Goal: Transaction & Acquisition: Obtain resource

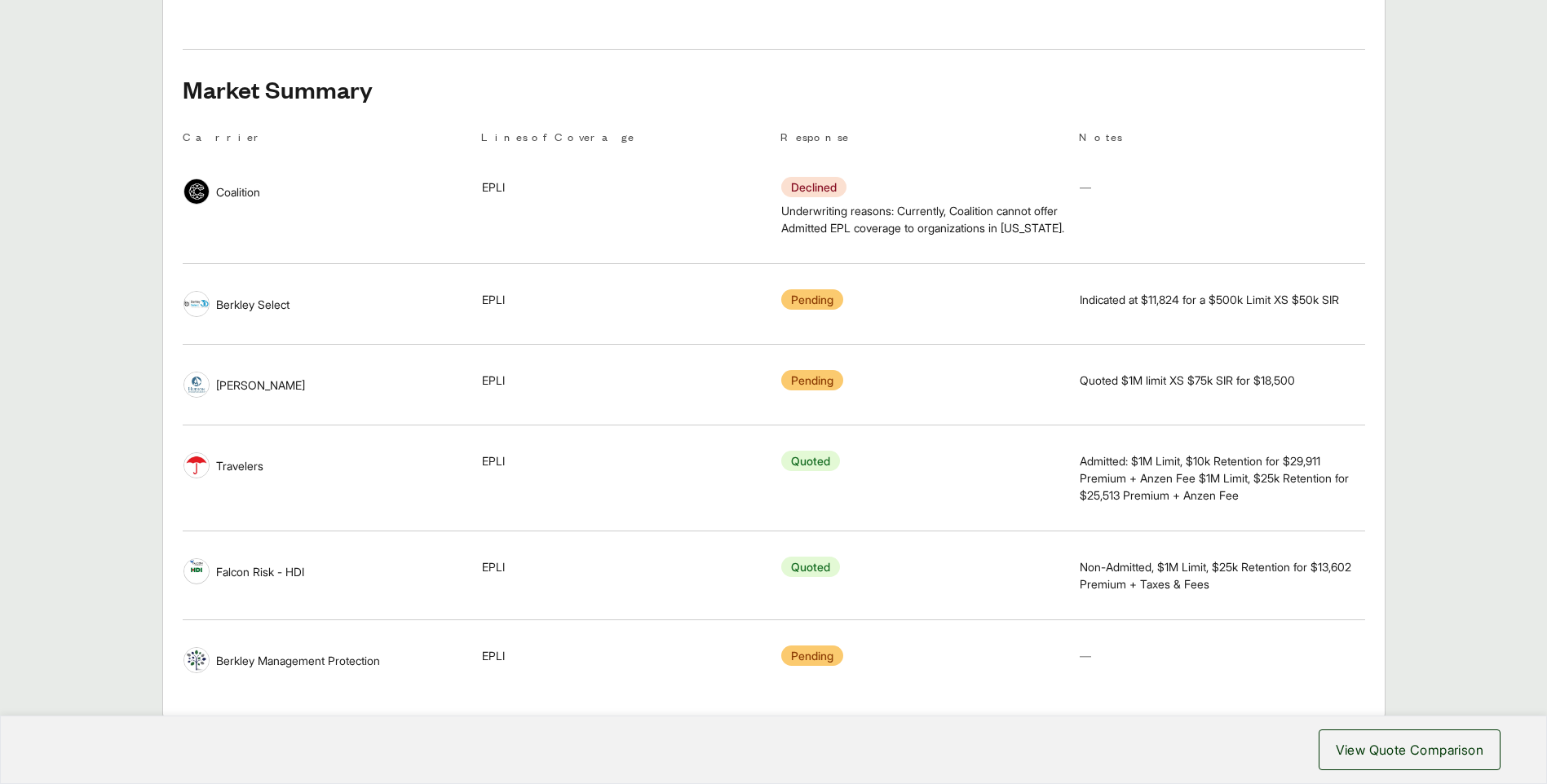
scroll to position [1142, 0]
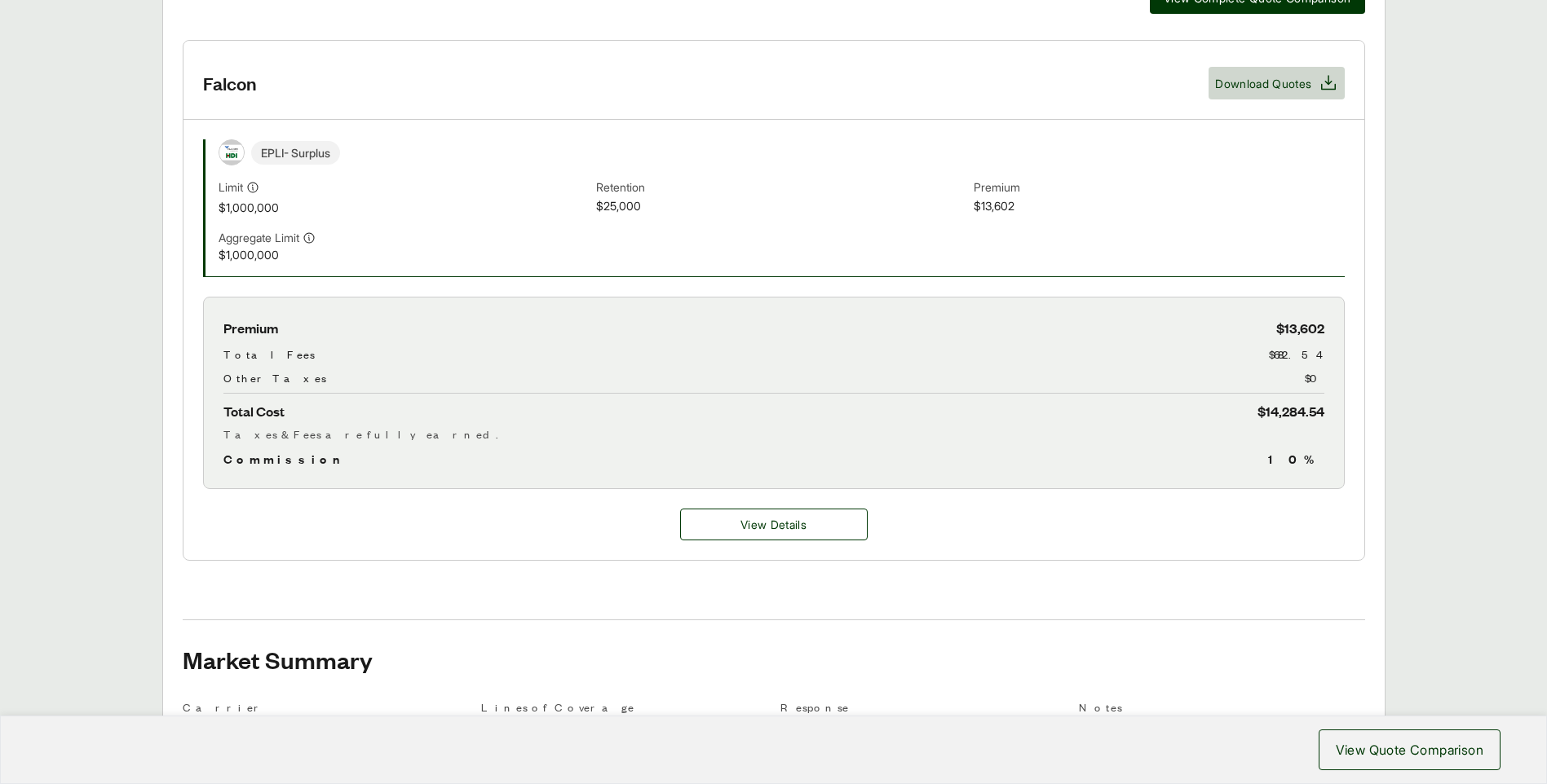
scroll to position [163, 0]
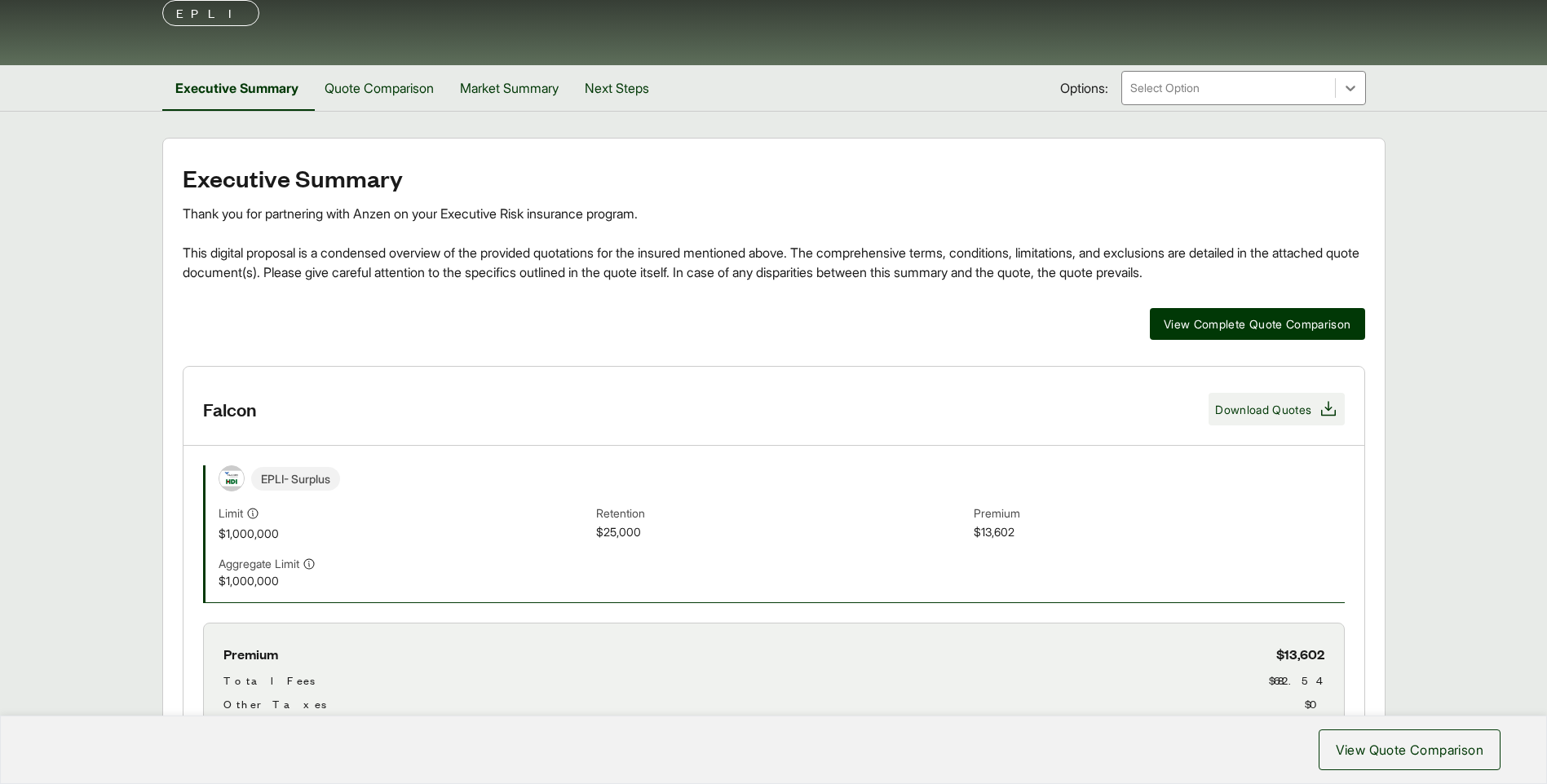
click at [1253, 402] on span "Download Quotes" at bounding box center [1263, 409] width 96 height 17
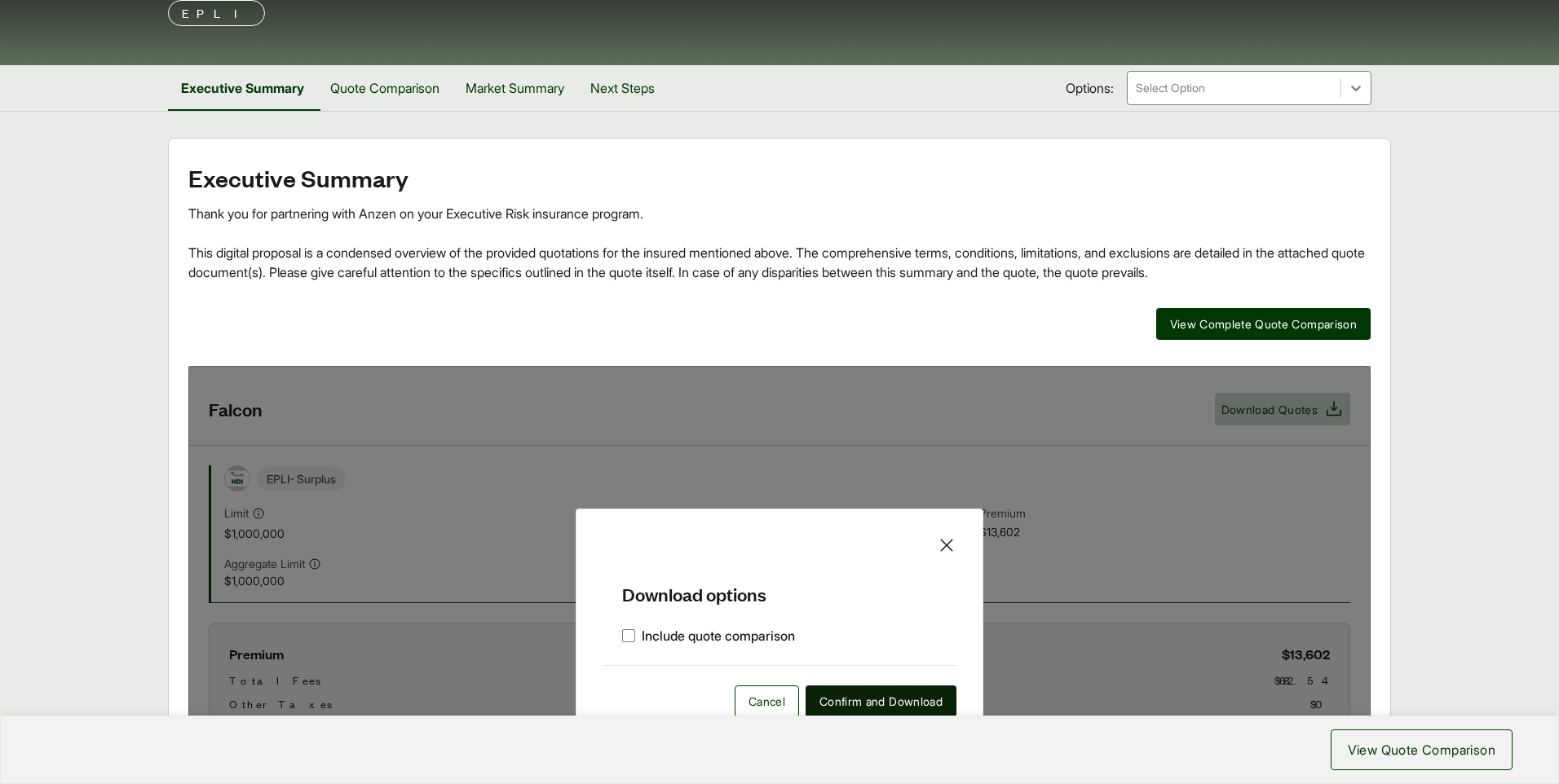
click at [850, 700] on span "Confirm and Download" at bounding box center [881, 701] width 123 height 17
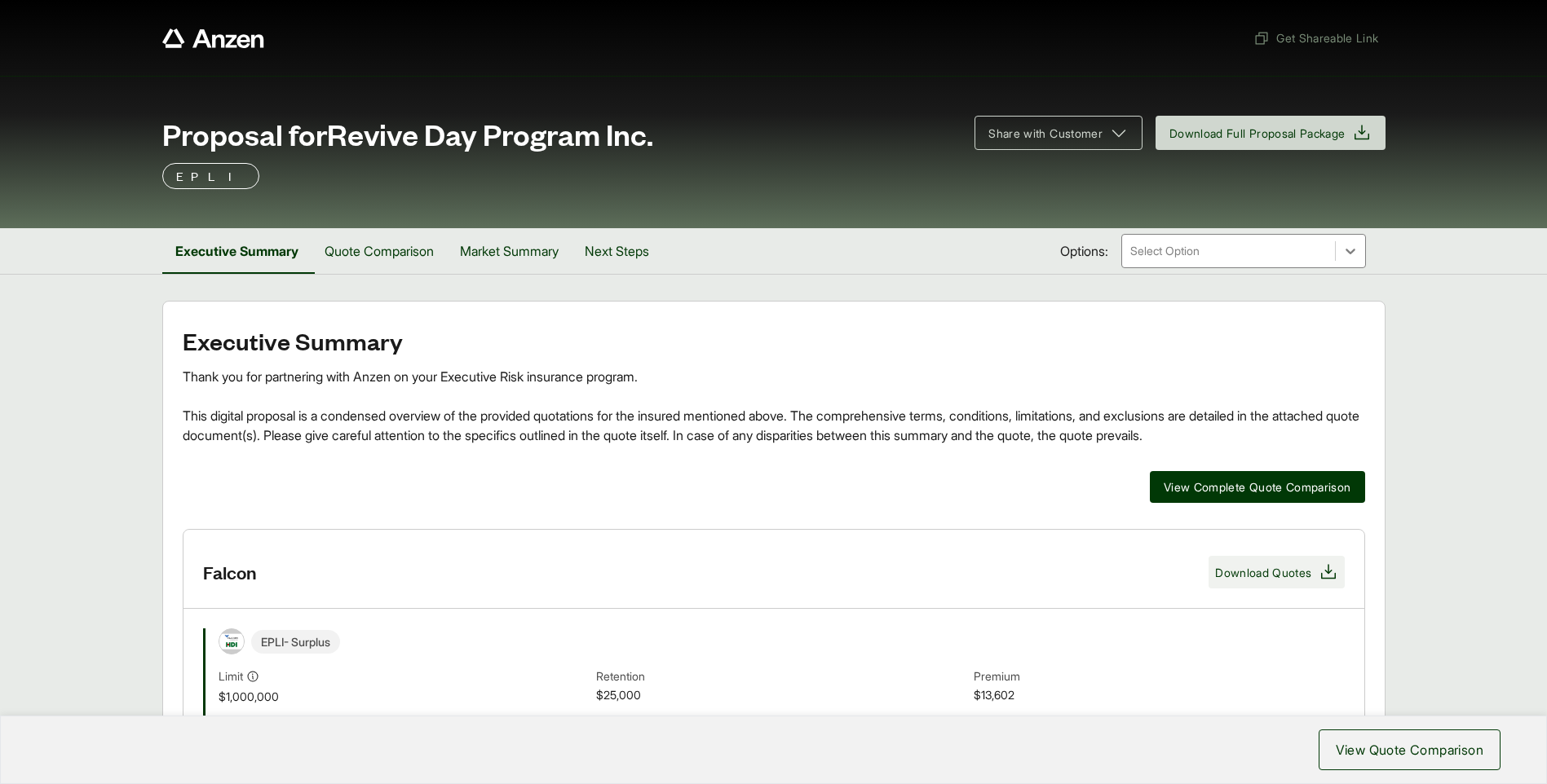
click at [1291, 575] on span "Download Quotes" at bounding box center [1263, 573] width 96 height 17
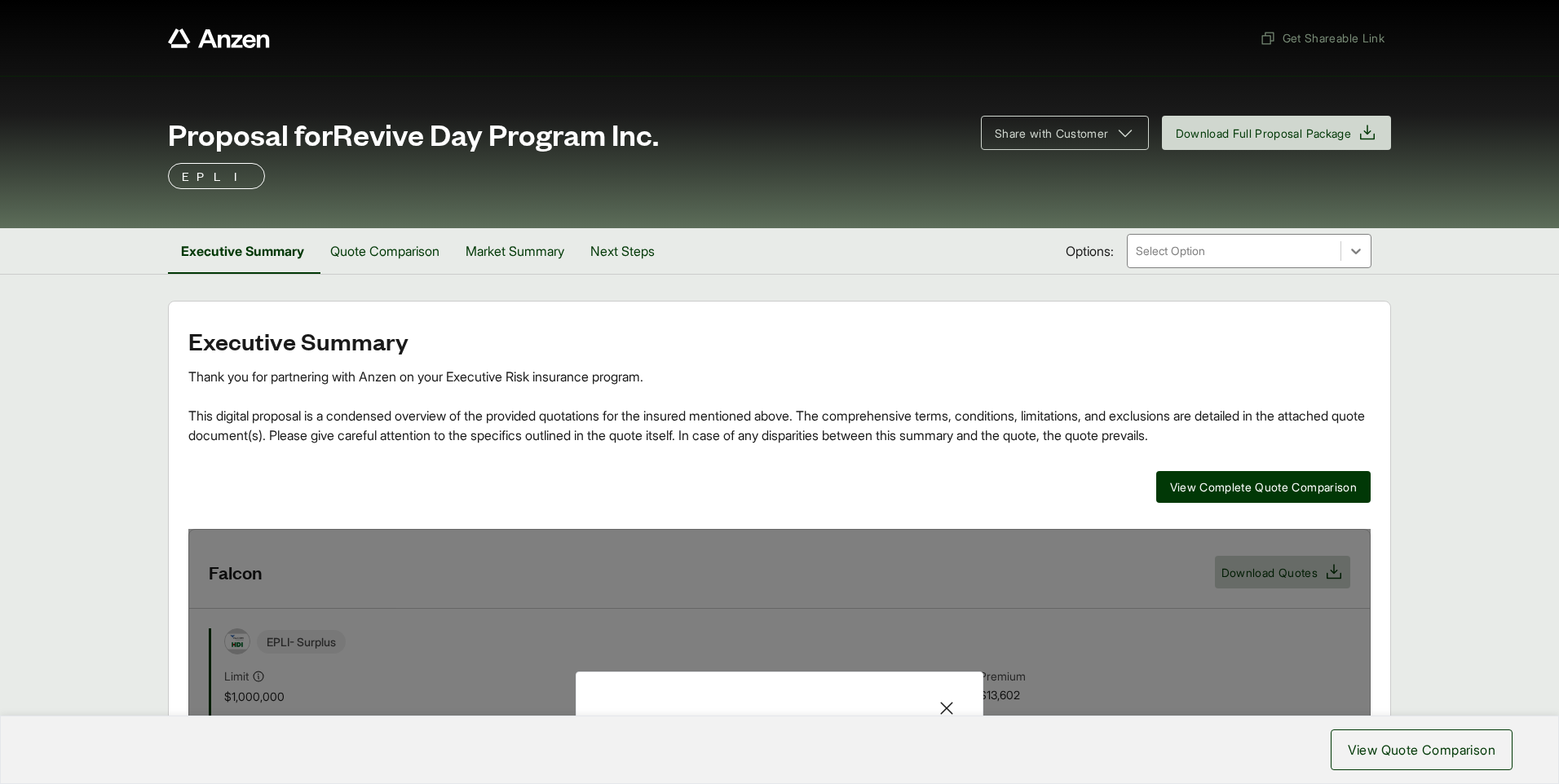
click at [947, 700] on icon at bounding box center [947, 708] width 20 height 20
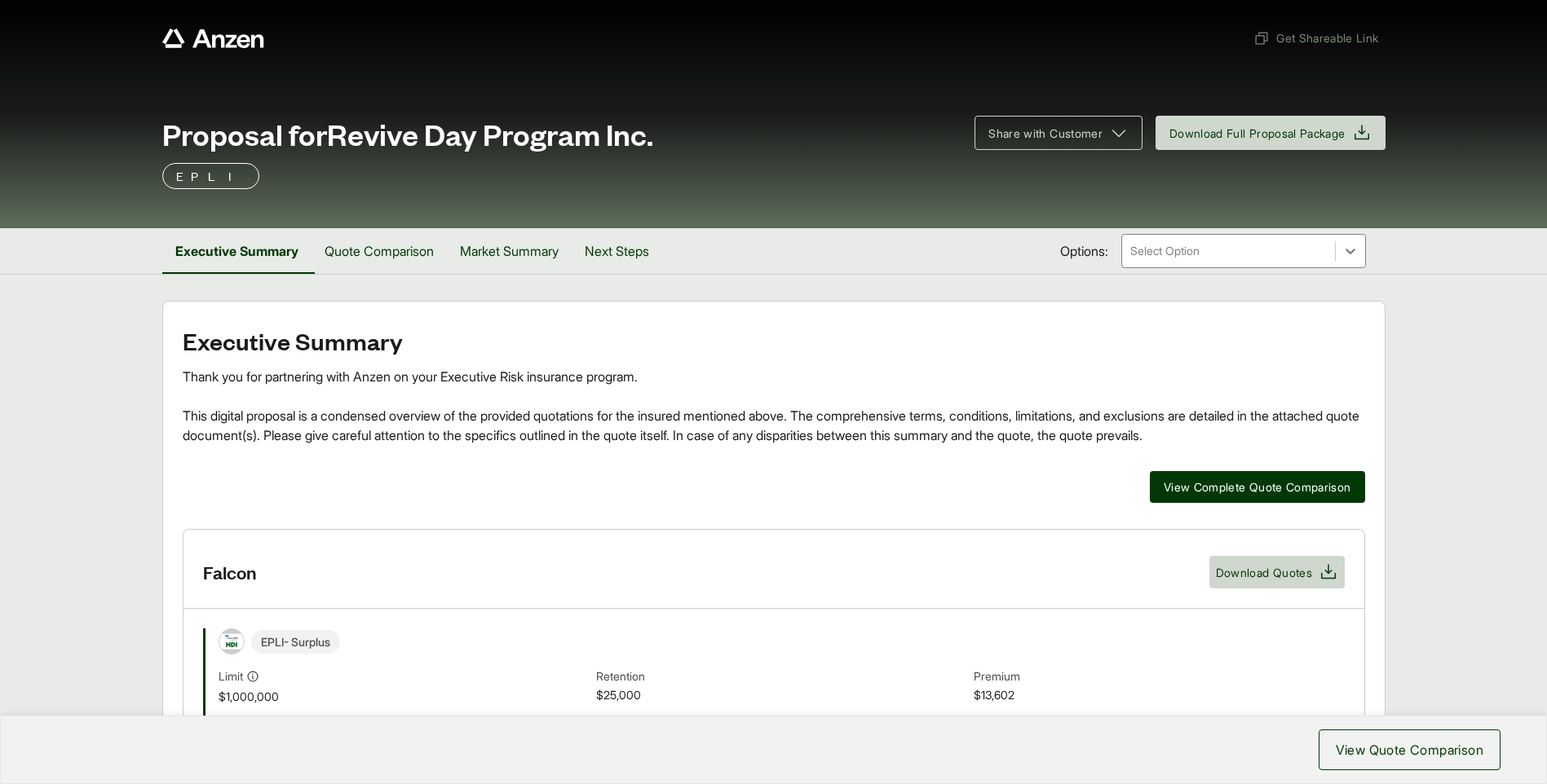
scroll to position [326, 0]
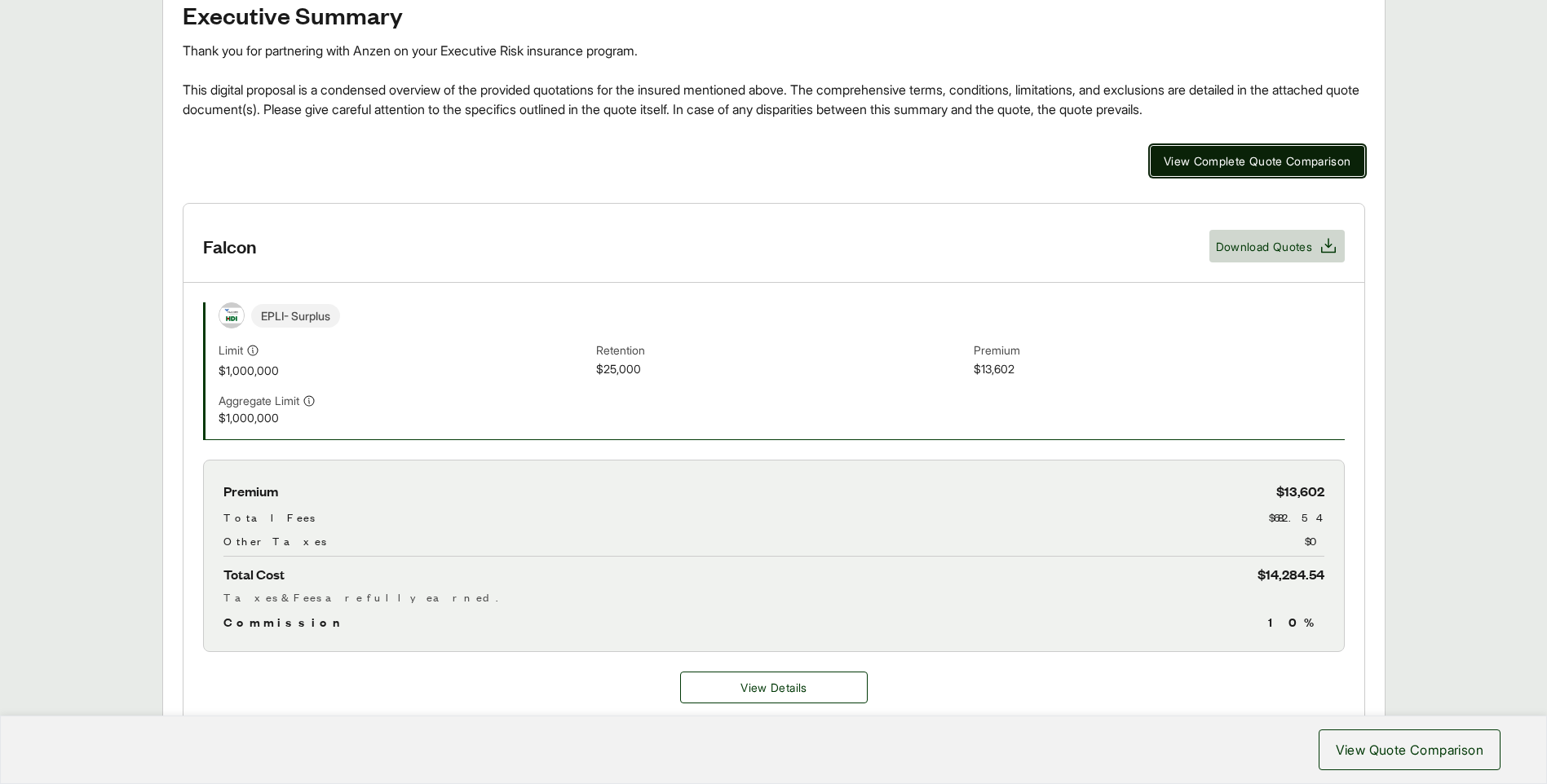
click at [1241, 160] on span "View Complete Quote Comparison" at bounding box center [1258, 161] width 188 height 17
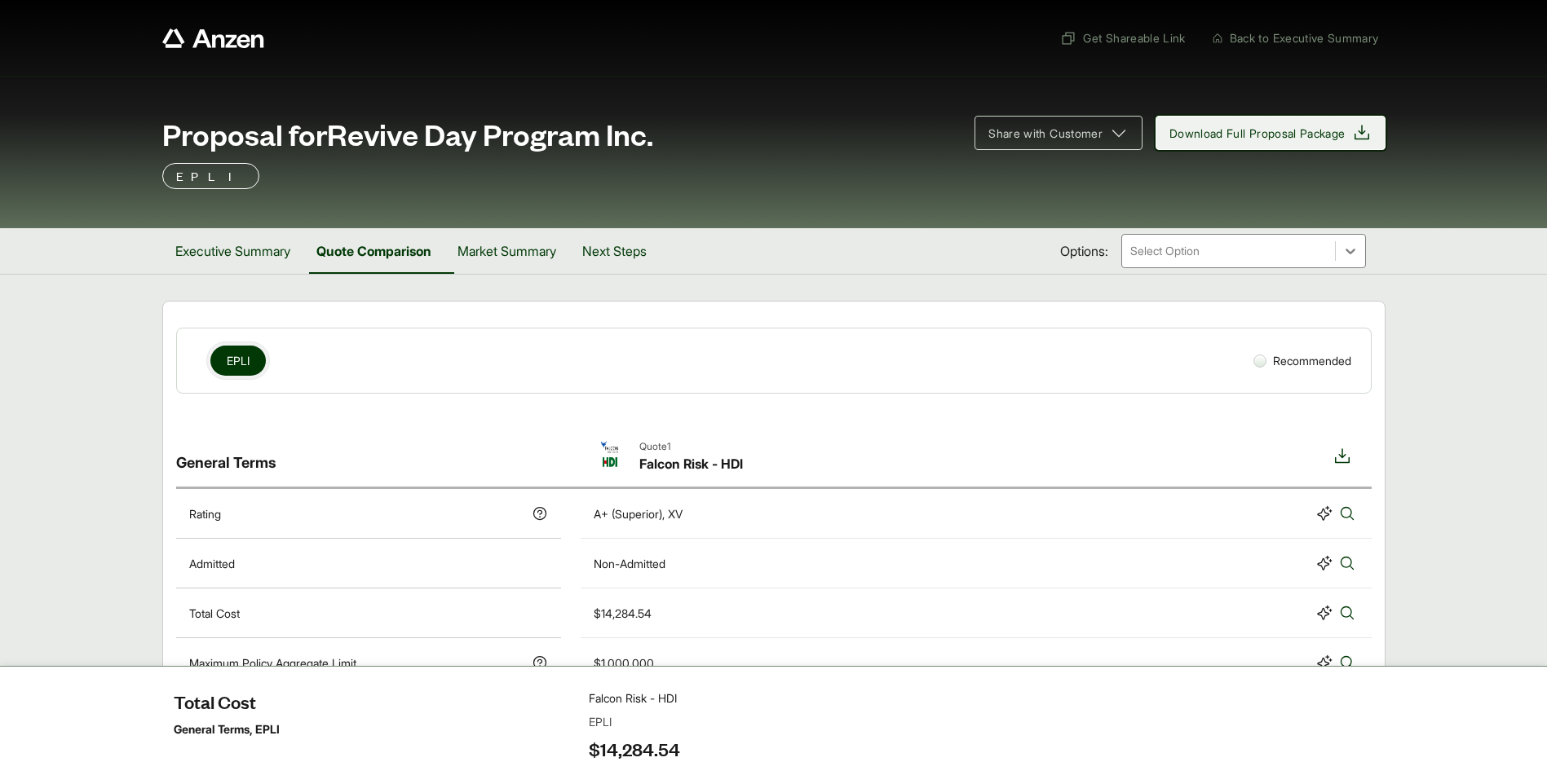
click at [1221, 134] on span "Download Full Proposal Package" at bounding box center [1257, 133] width 176 height 17
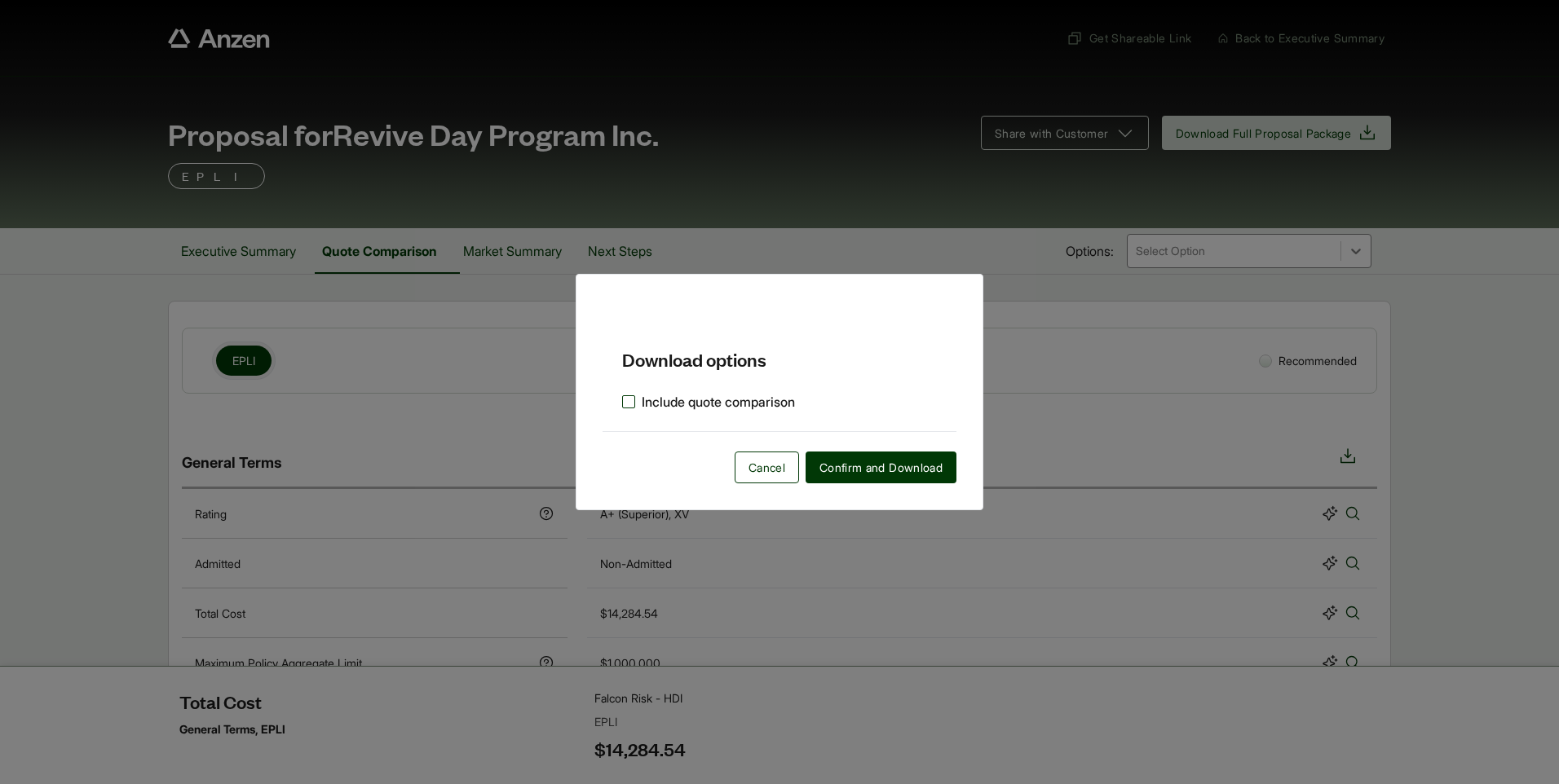
click at [639, 401] on label "Include quote comparison" at bounding box center [708, 402] width 173 height 20
click at [849, 467] on span "Confirm and Download" at bounding box center [881, 467] width 123 height 17
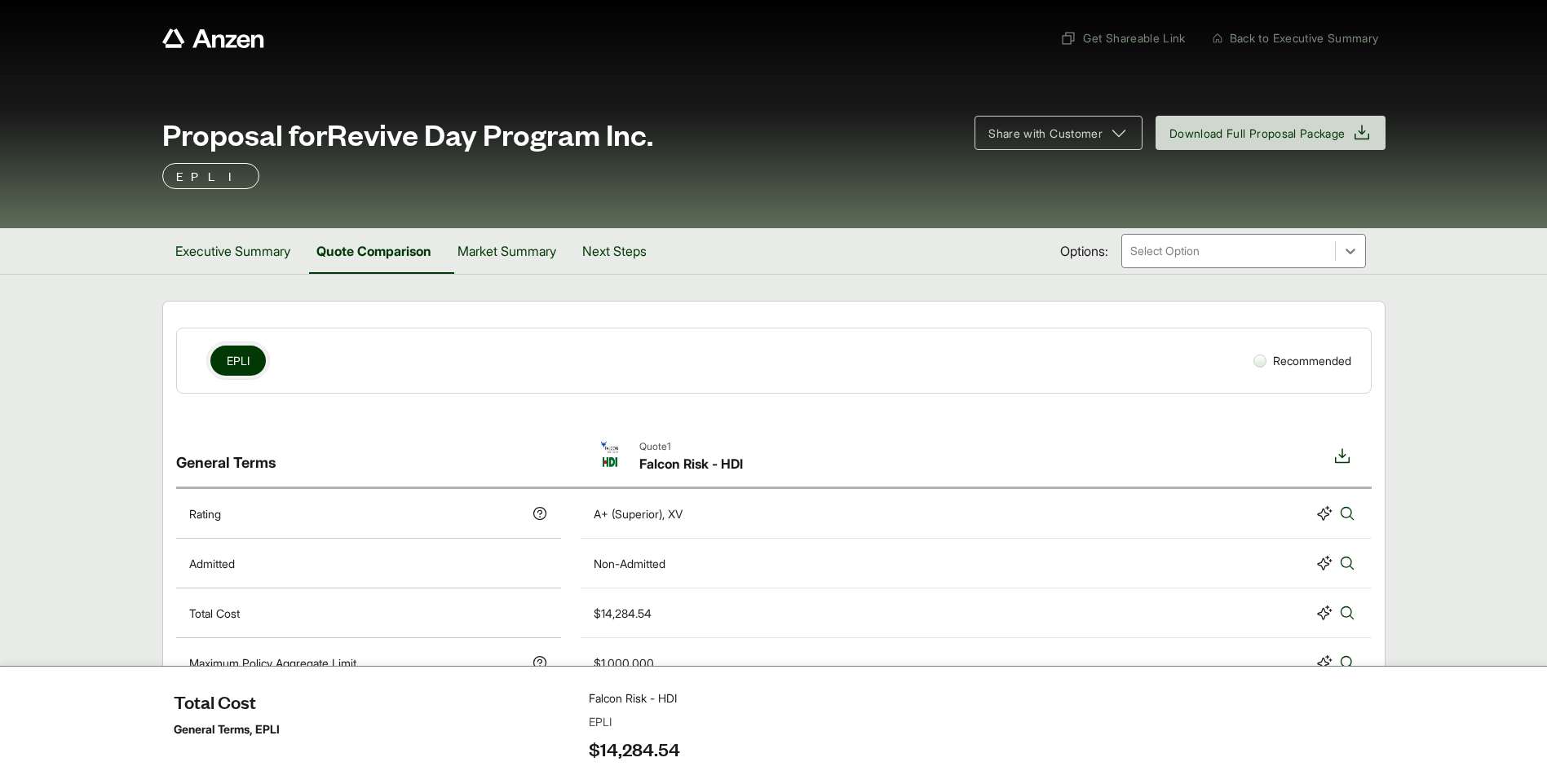
scroll to position [81, 0]
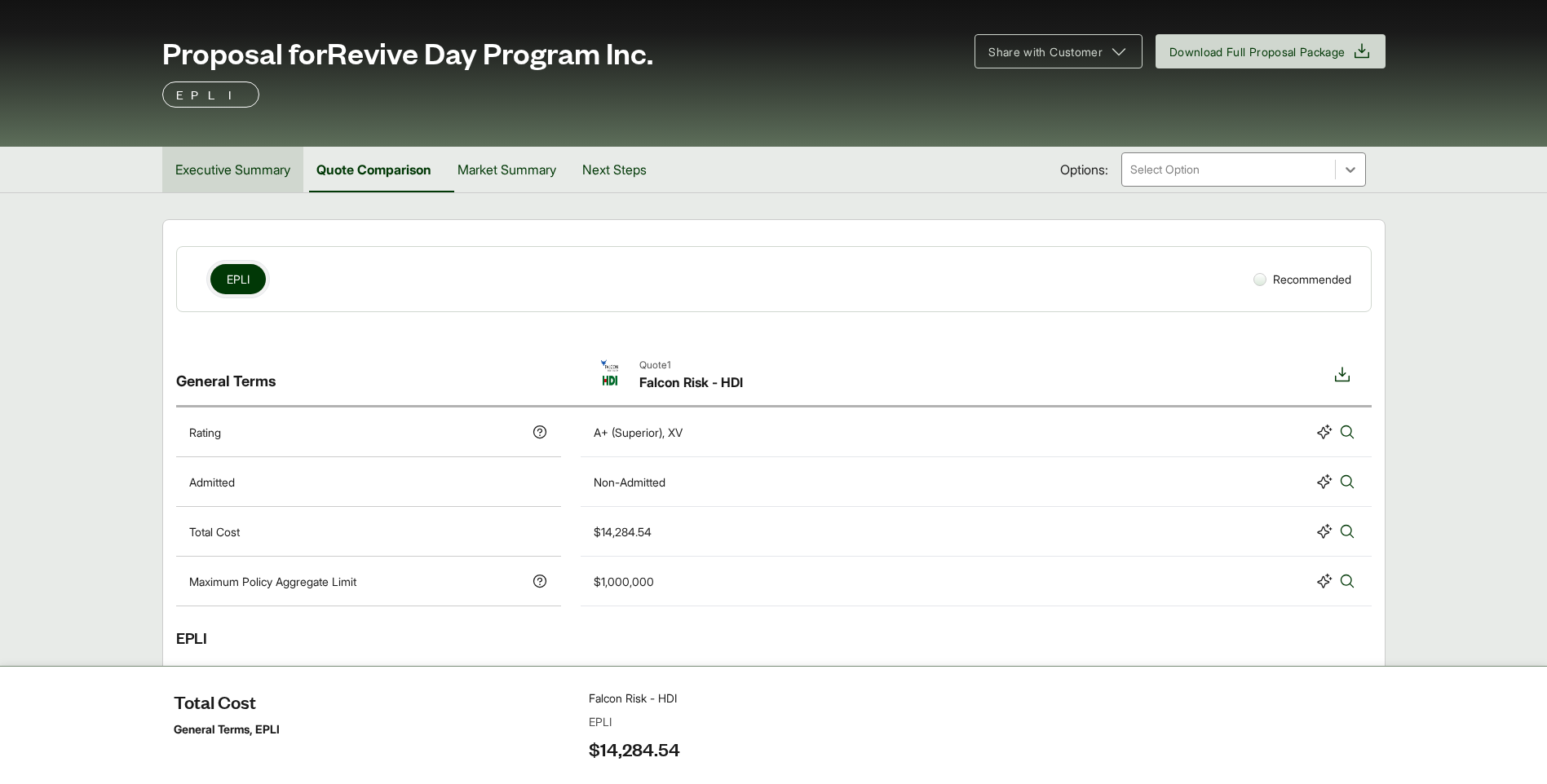
click at [212, 175] on button "Executive Summary" at bounding box center [233, 169] width 141 height 46
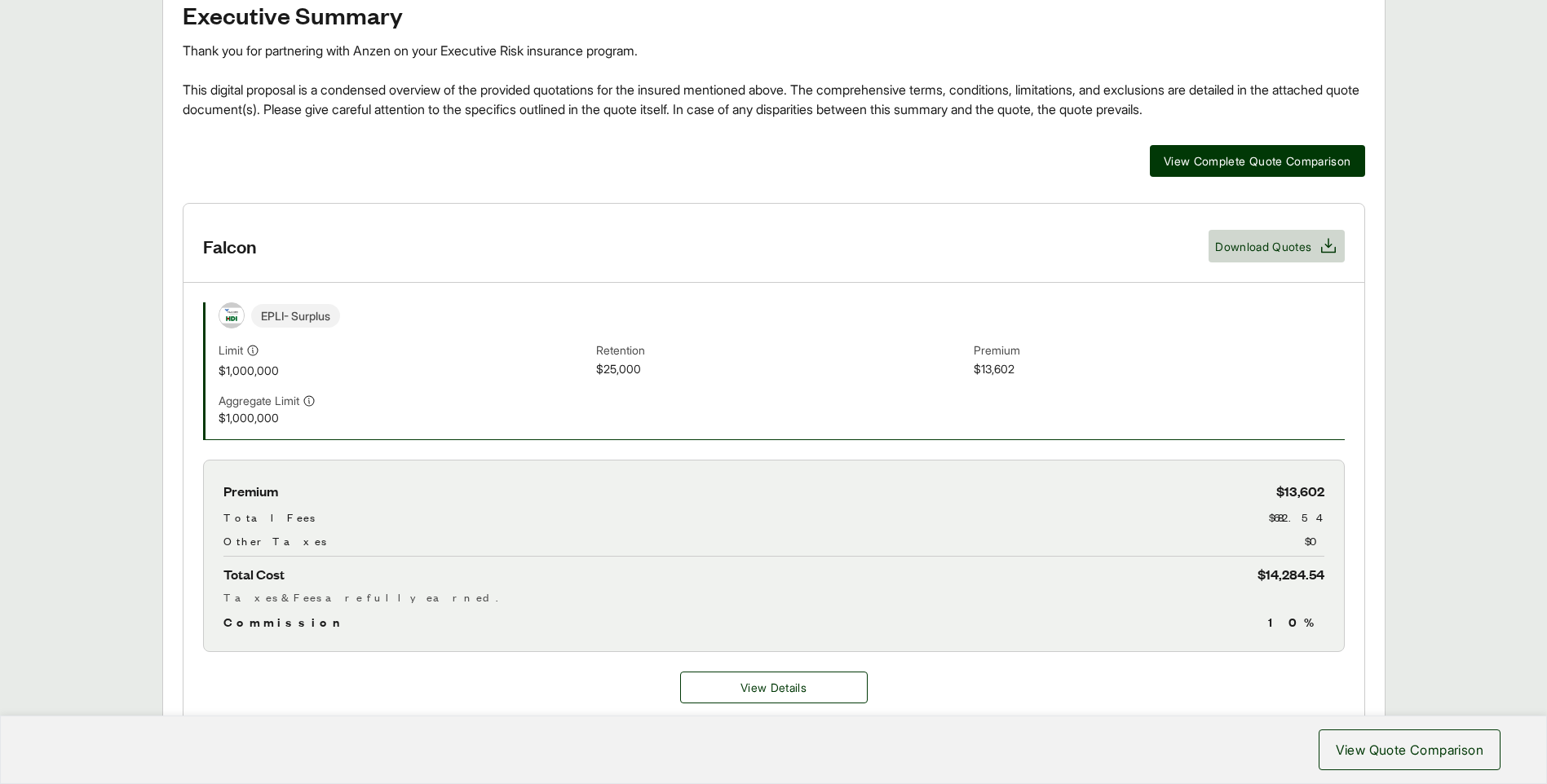
scroll to position [407, 0]
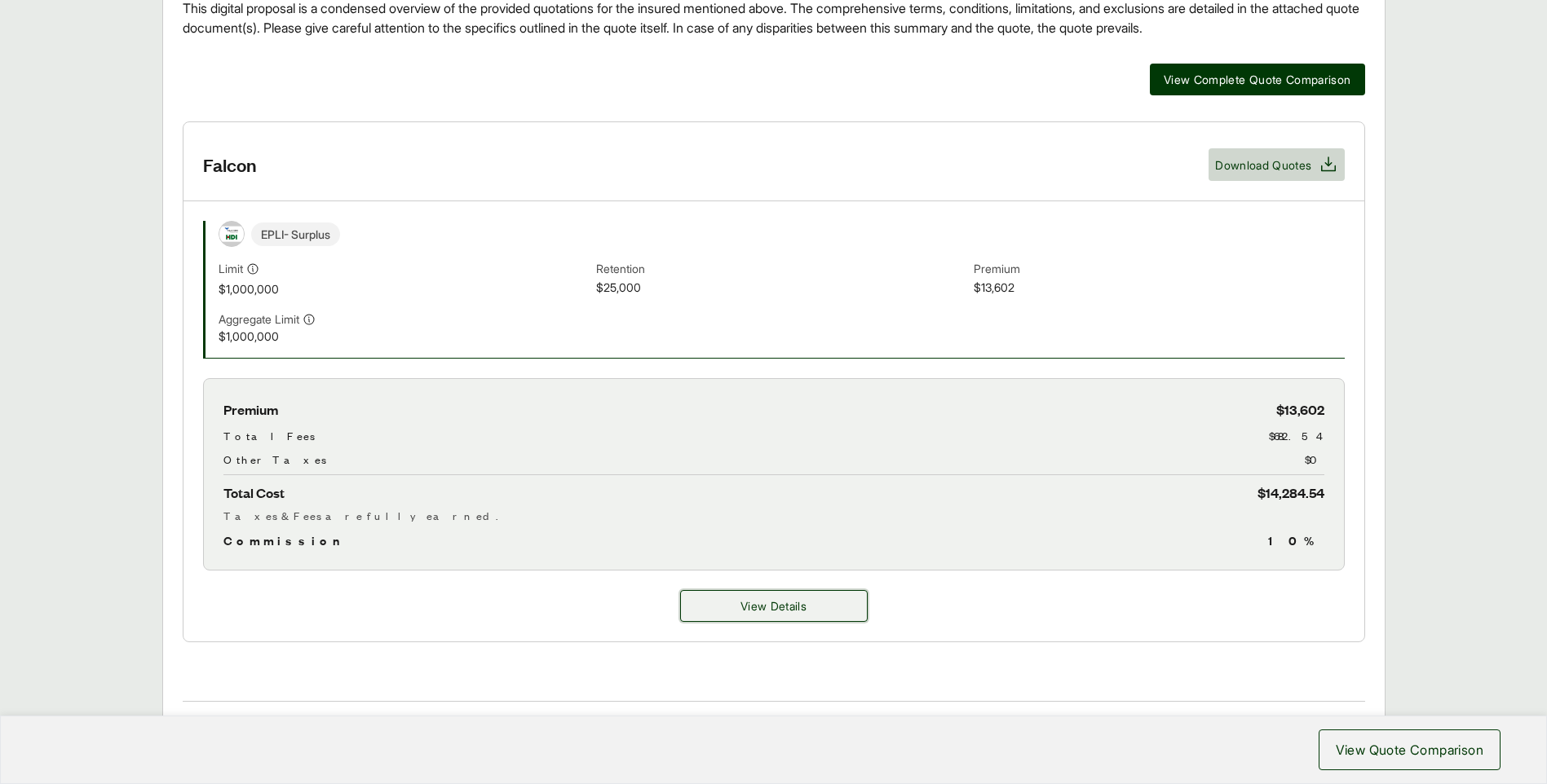
click at [828, 608] on button "View Details" at bounding box center [774, 605] width 188 height 32
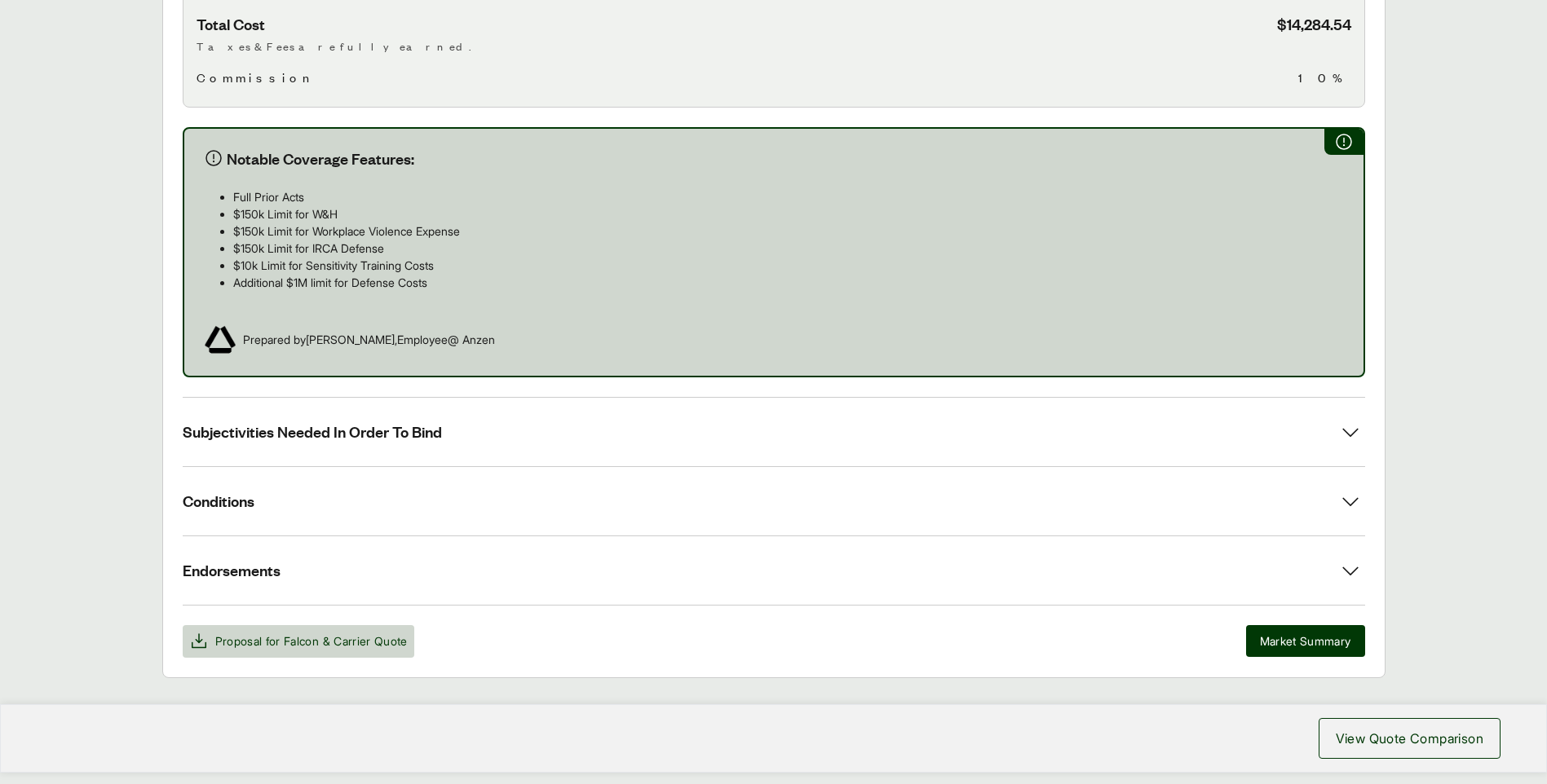
scroll to position [869, 0]
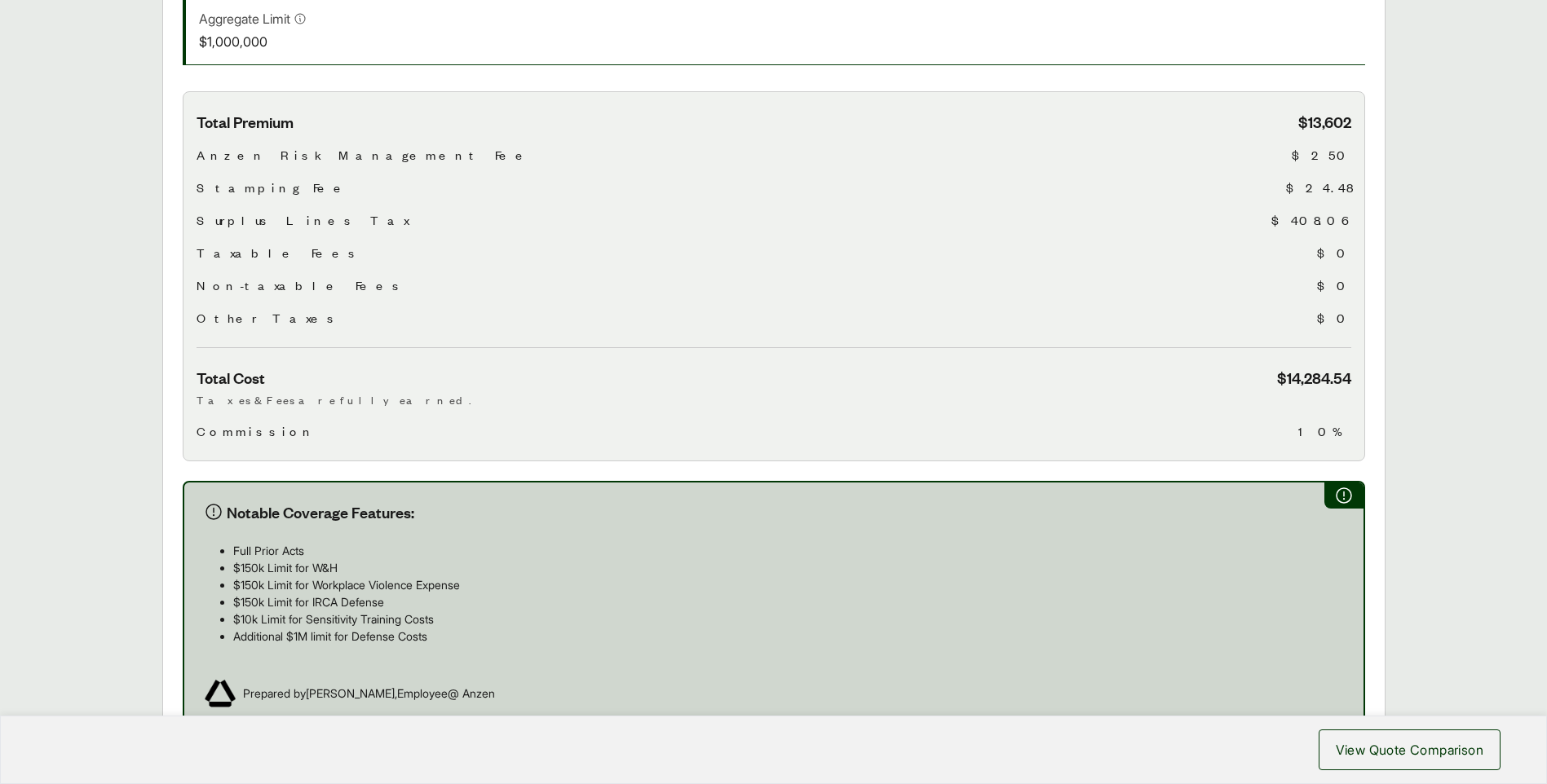
scroll to position [0, 0]
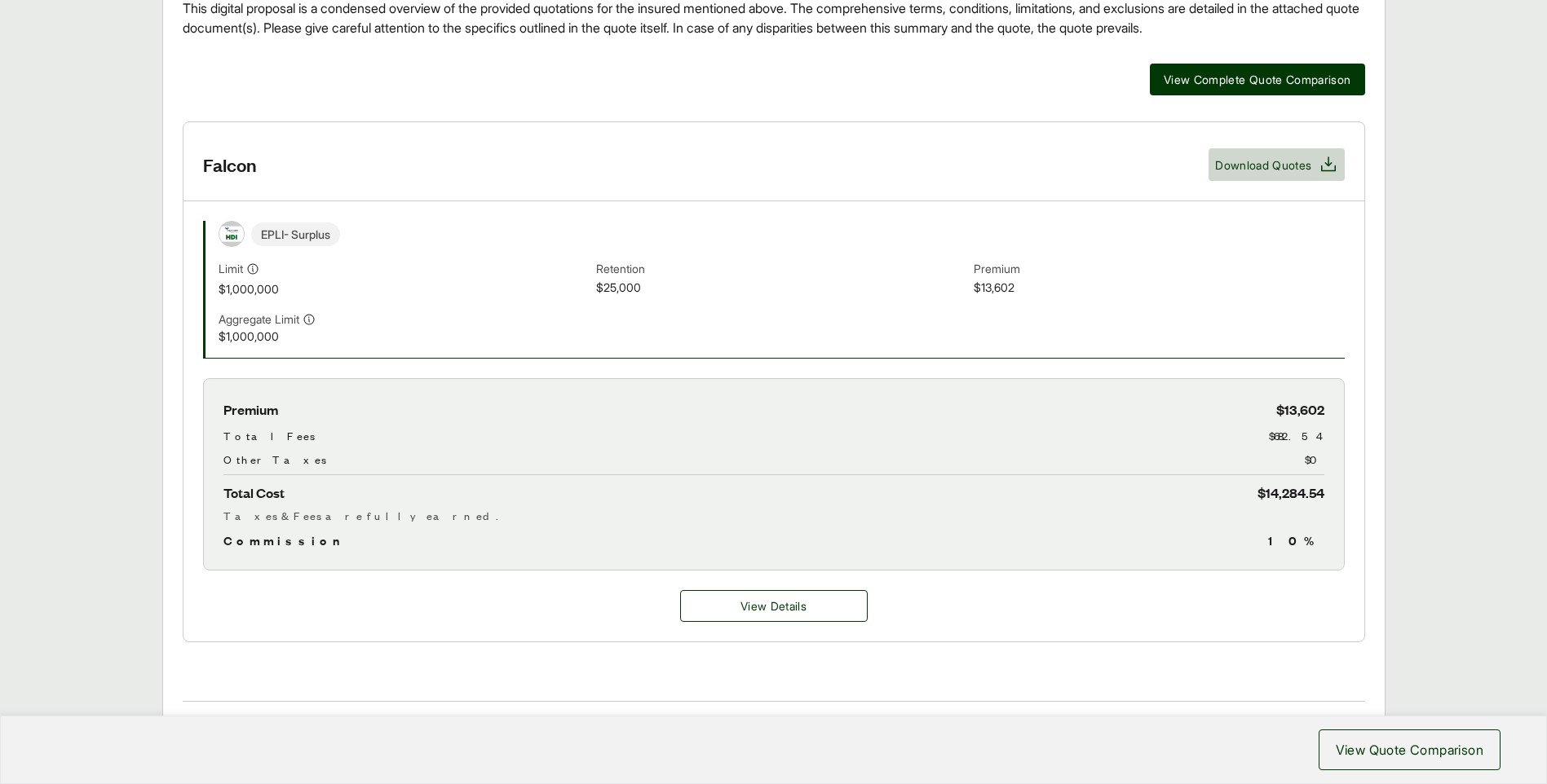
scroll to position [490, 0]
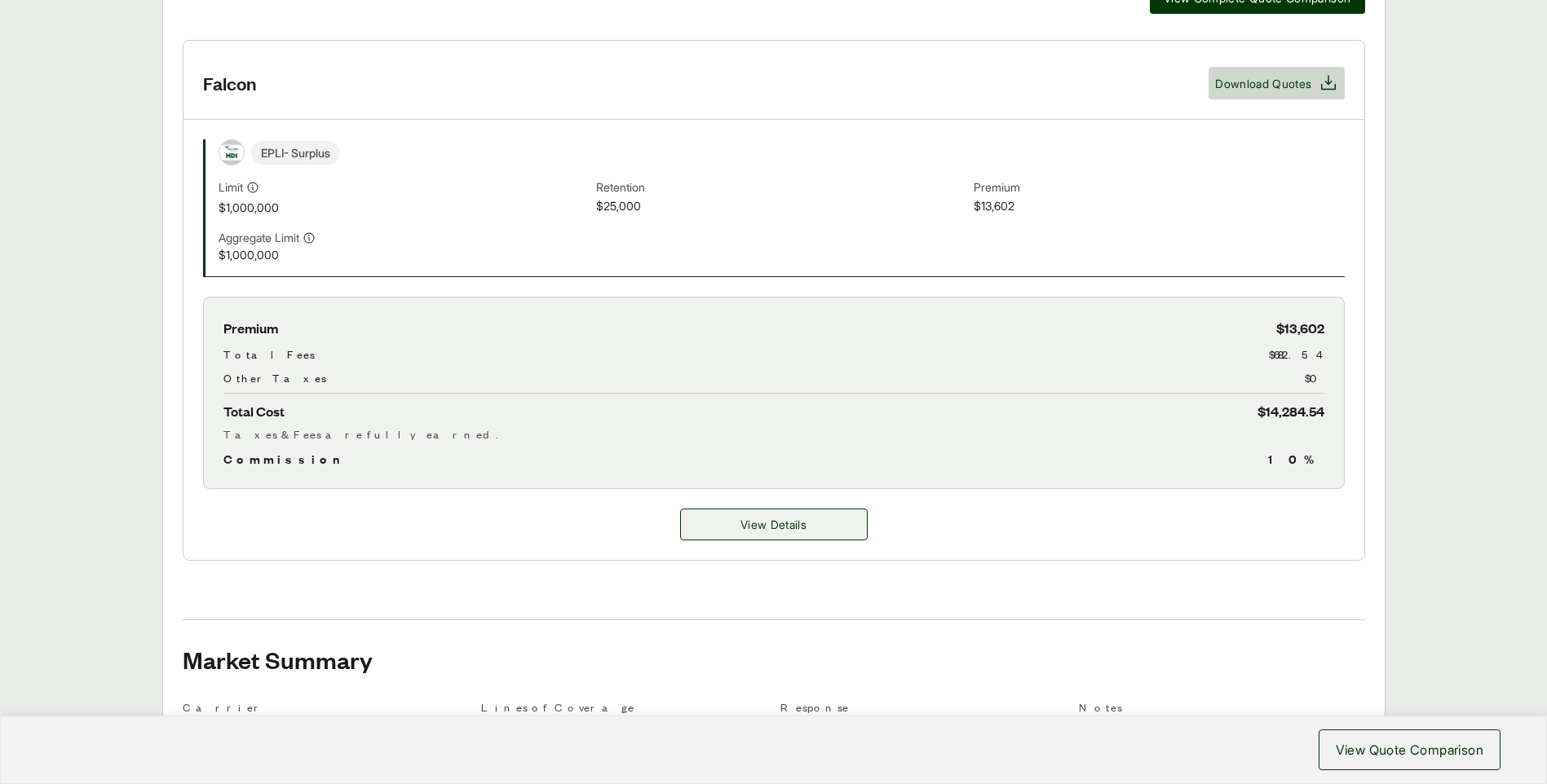
click at [771, 517] on span "View Details" at bounding box center [774, 524] width 66 height 17
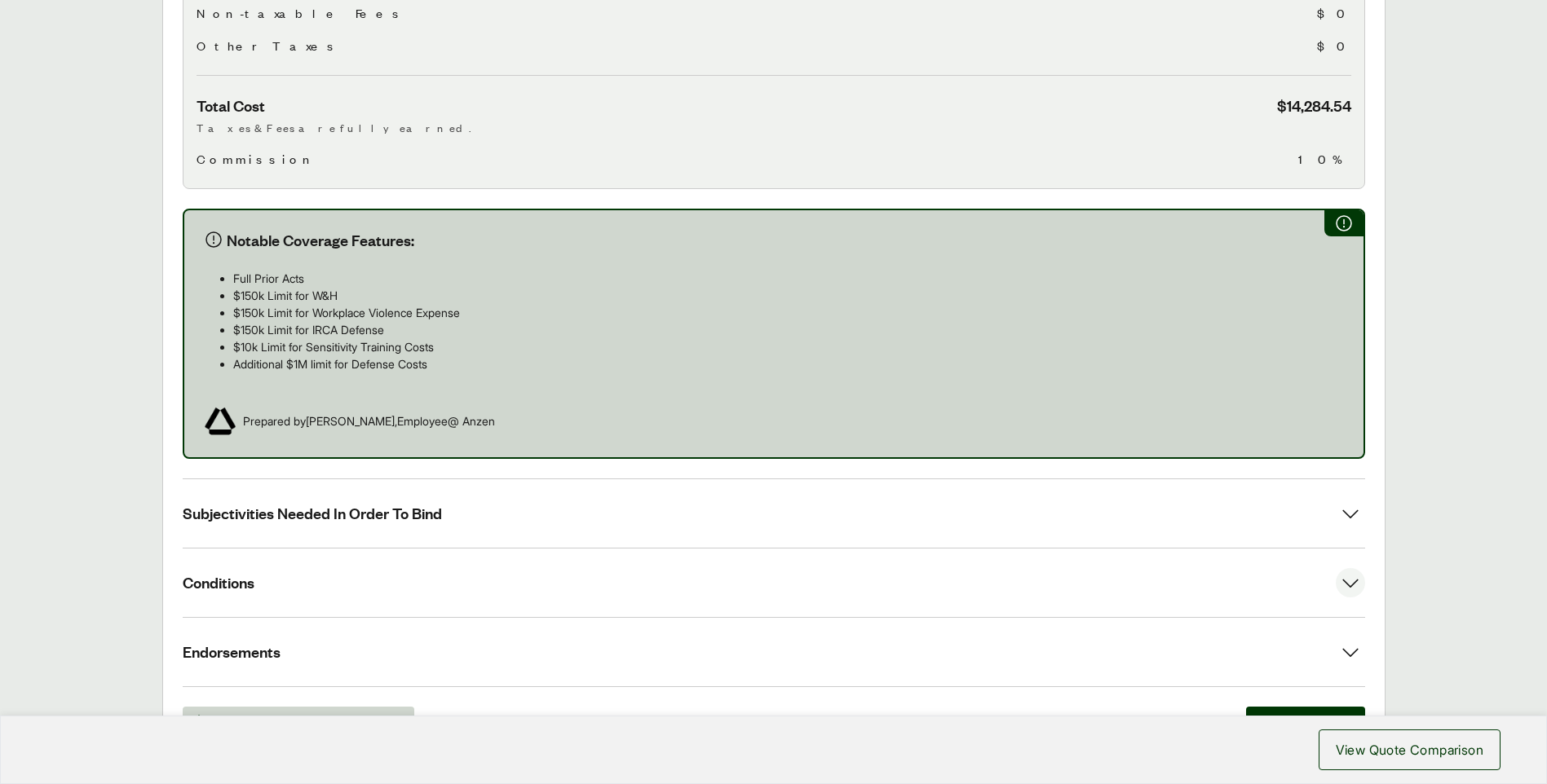
scroll to position [869, 0]
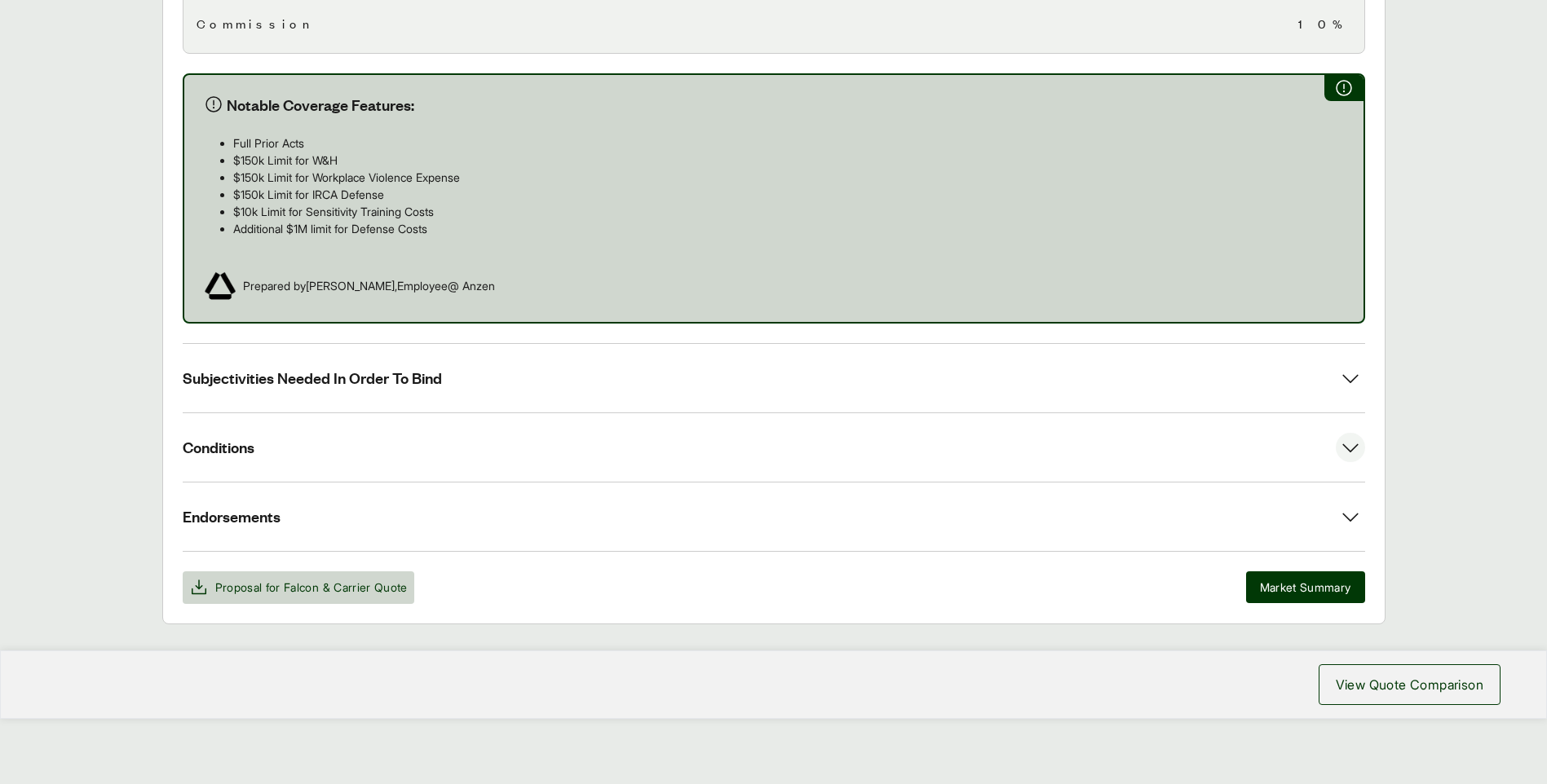
click at [776, 439] on button "Conditions" at bounding box center [774, 448] width 1183 height 69
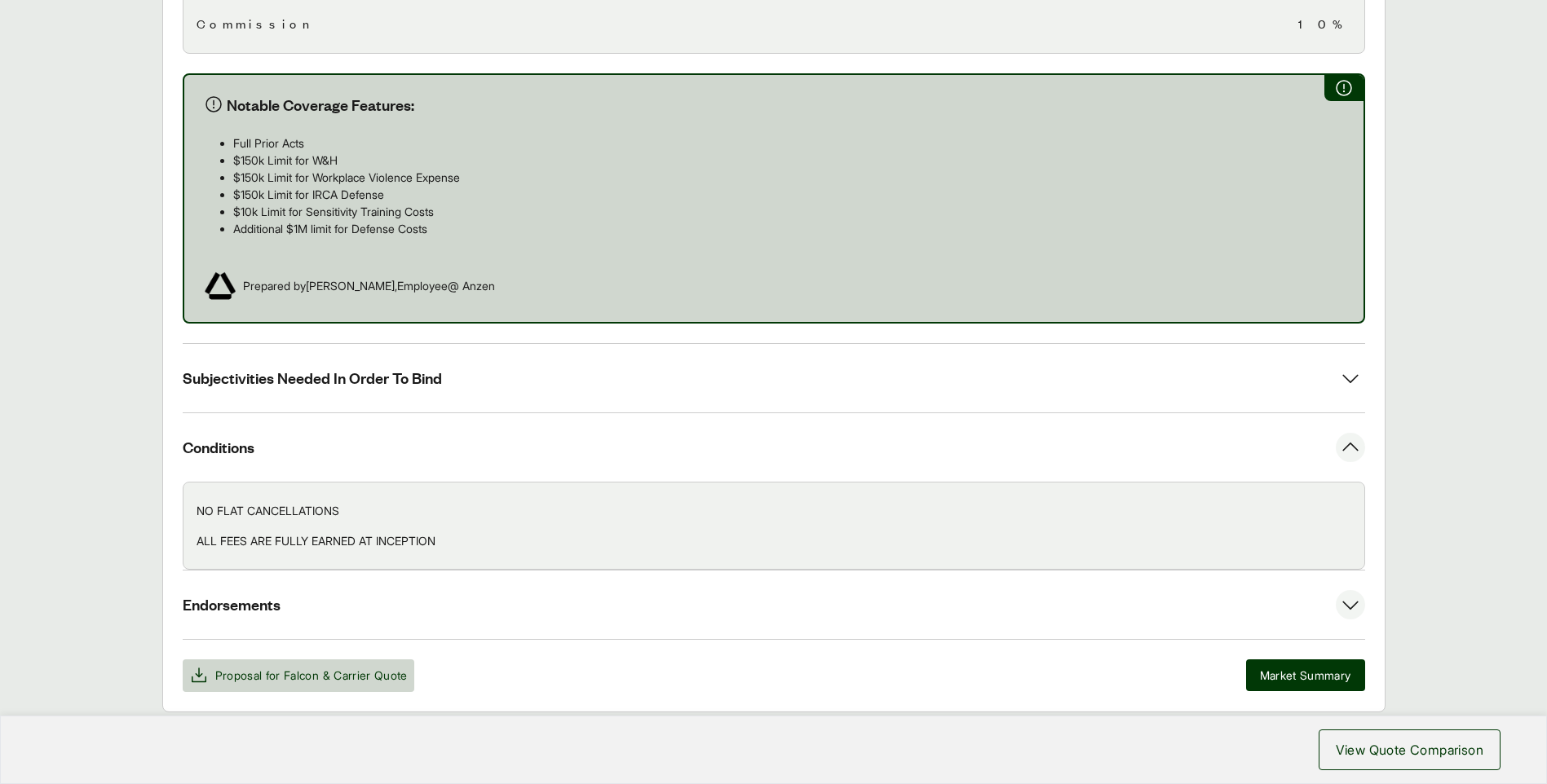
click at [783, 609] on button "Endorsements" at bounding box center [774, 605] width 1183 height 69
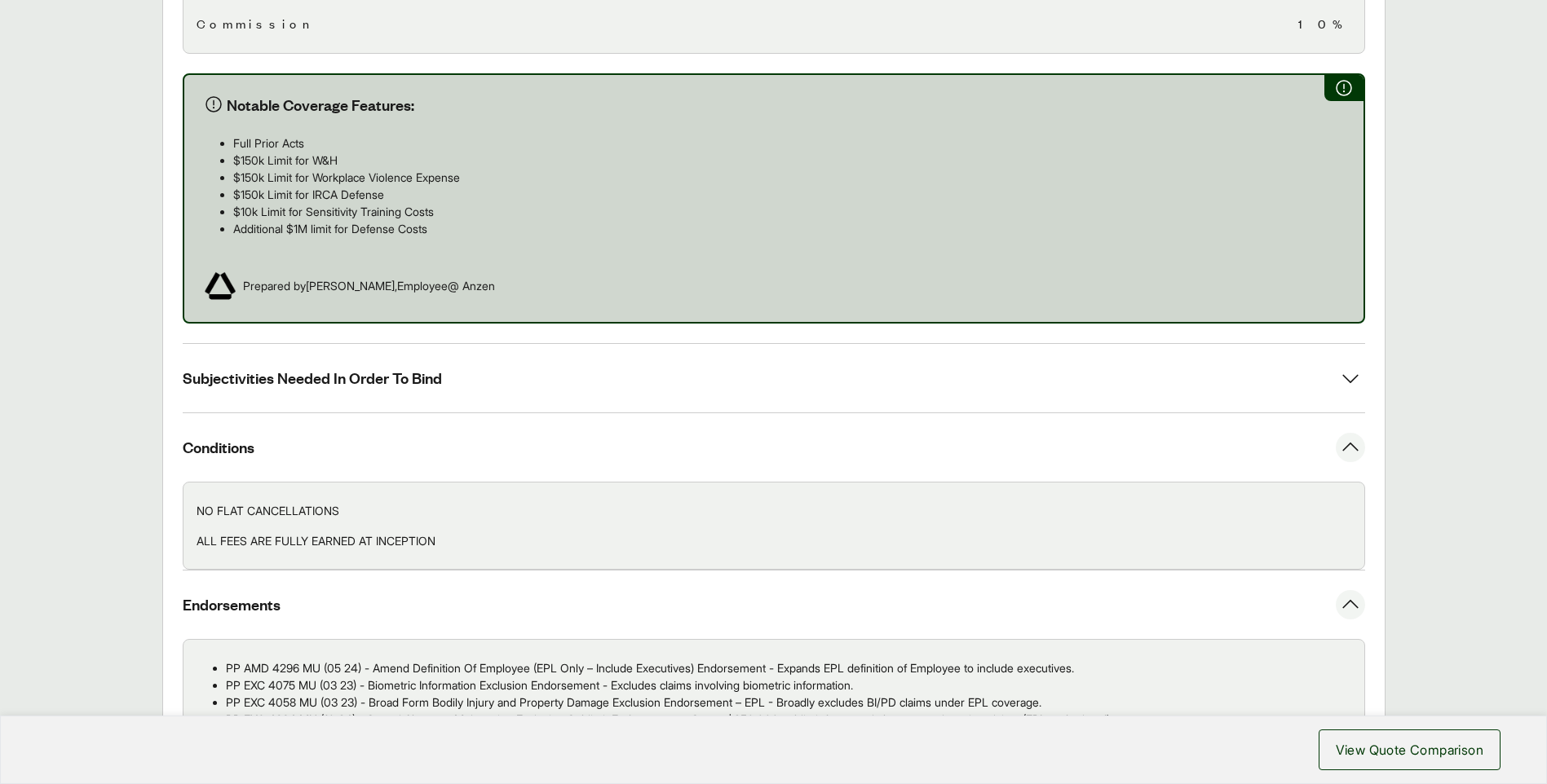
scroll to position [1114, 0]
